Goal: Check status: Check status

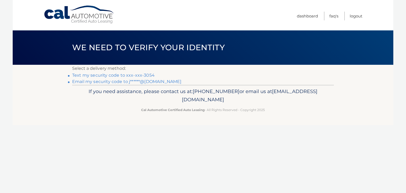
click at [128, 76] on link "Text my security code to xxx-xxx-3054" at bounding box center [113, 75] width 82 height 5
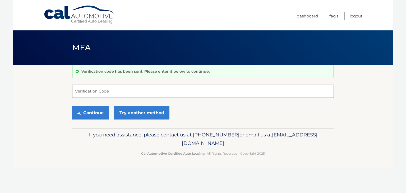
click at [119, 91] on input "Verification Code" at bounding box center [203, 91] width 262 height 13
type input "497669"
click at [72, 106] on button "Continue" at bounding box center [90, 112] width 37 height 13
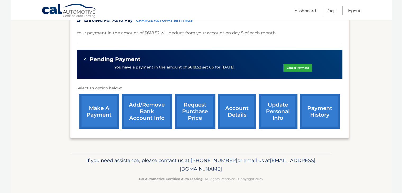
scroll to position [142, 0]
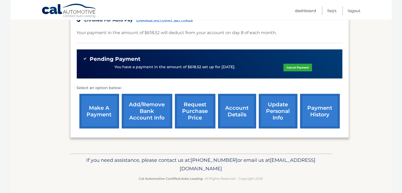
click at [317, 104] on link "payment history" at bounding box center [320, 111] width 40 height 35
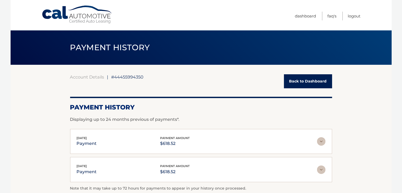
click at [308, 78] on link "Back to Dashboard" at bounding box center [308, 81] width 48 height 14
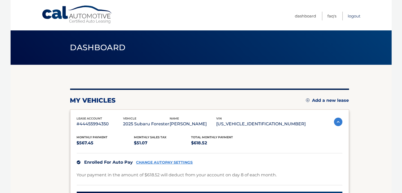
click at [356, 15] on link "Logout" at bounding box center [354, 16] width 13 height 9
